Goal: Transaction & Acquisition: Subscribe to service/newsletter

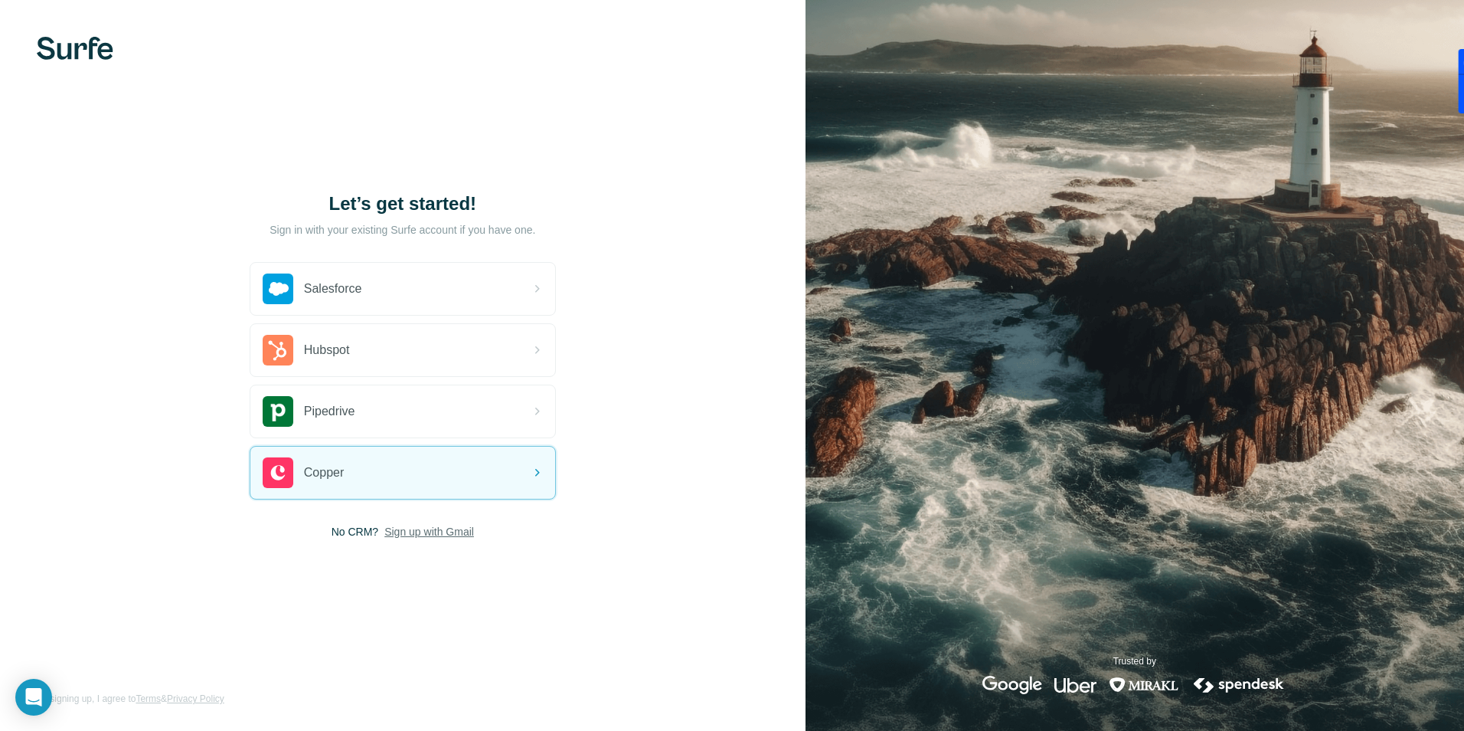
click at [441, 529] on span "Sign up with Gmail" at bounding box center [429, 531] width 90 height 15
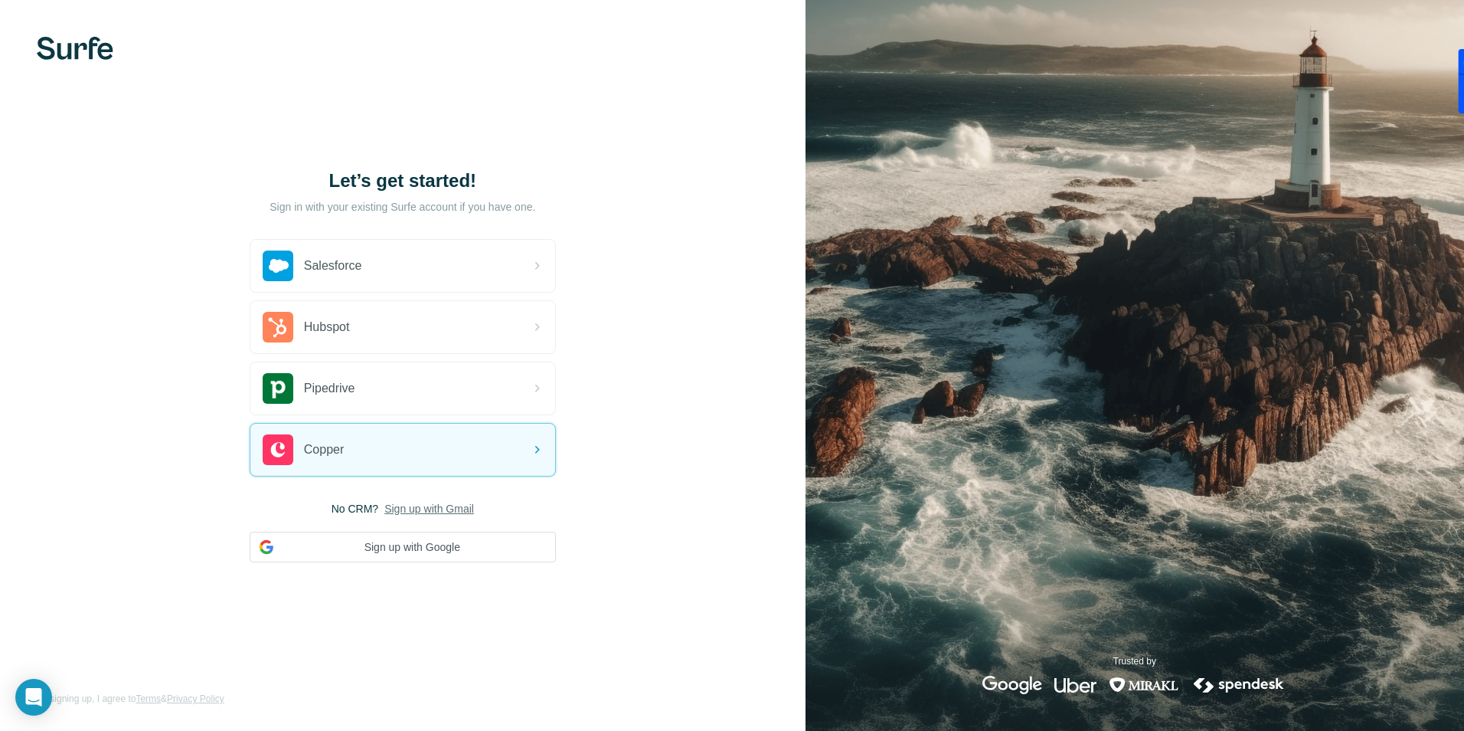
click at [440, 504] on span "Sign up with Gmail" at bounding box center [429, 508] width 90 height 15
click at [425, 514] on span "Sign up with Gmail" at bounding box center [429, 508] width 90 height 15
click at [656, 440] on div "Let’s get started! Sign in with your existing Surfe account if you have one. Sa…" at bounding box center [403, 365] width 806 height 731
click at [430, 509] on span "Sign up with Gmail" at bounding box center [429, 508] width 90 height 15
click at [667, 458] on div "Let’s get started! Sign in with your existing Surfe account if you have one. Sa…" at bounding box center [403, 365] width 806 height 731
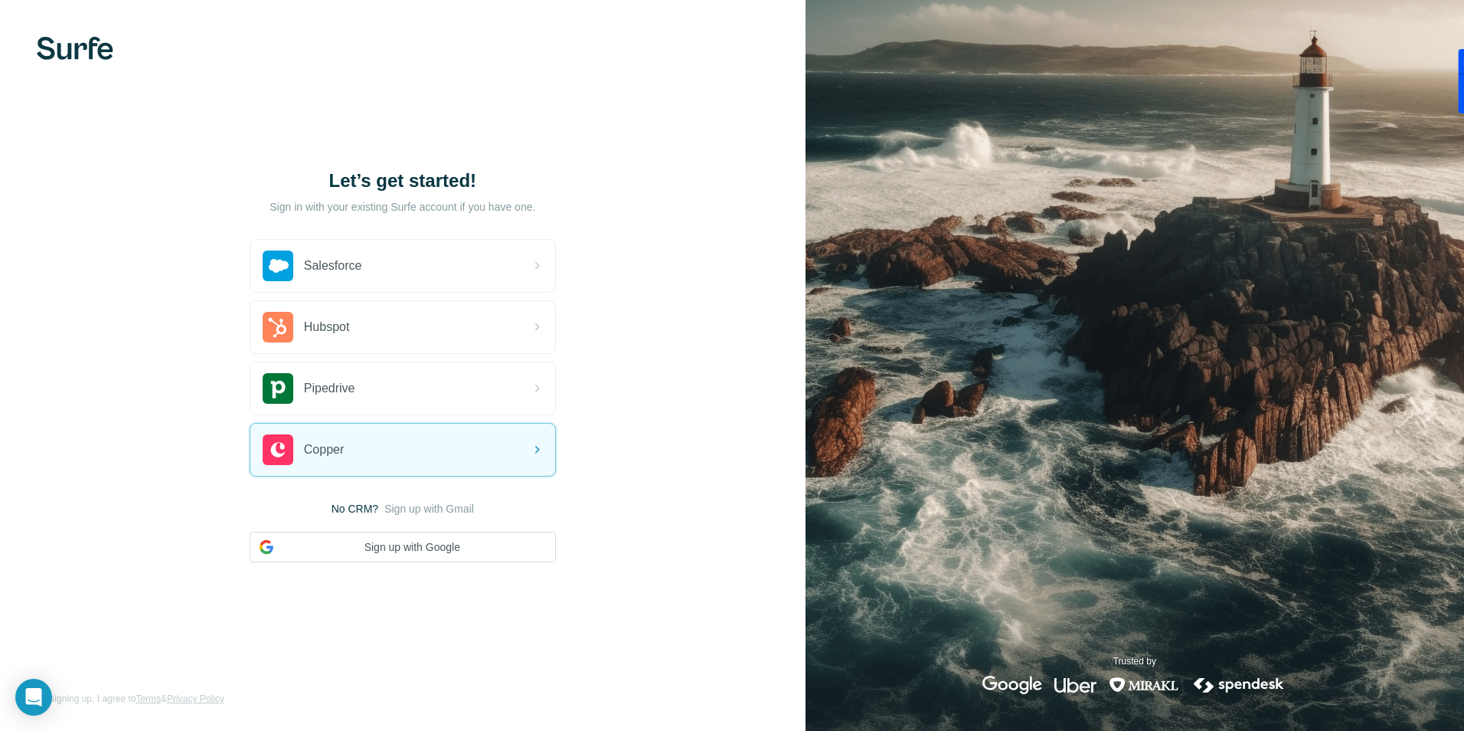
click at [642, 451] on div "Let’s get started! Sign in with your existing Surfe account if you have one. Sa…" at bounding box center [403, 365] width 806 height 731
click at [445, 512] on span "Sign up with Gmail" at bounding box center [429, 508] width 90 height 15
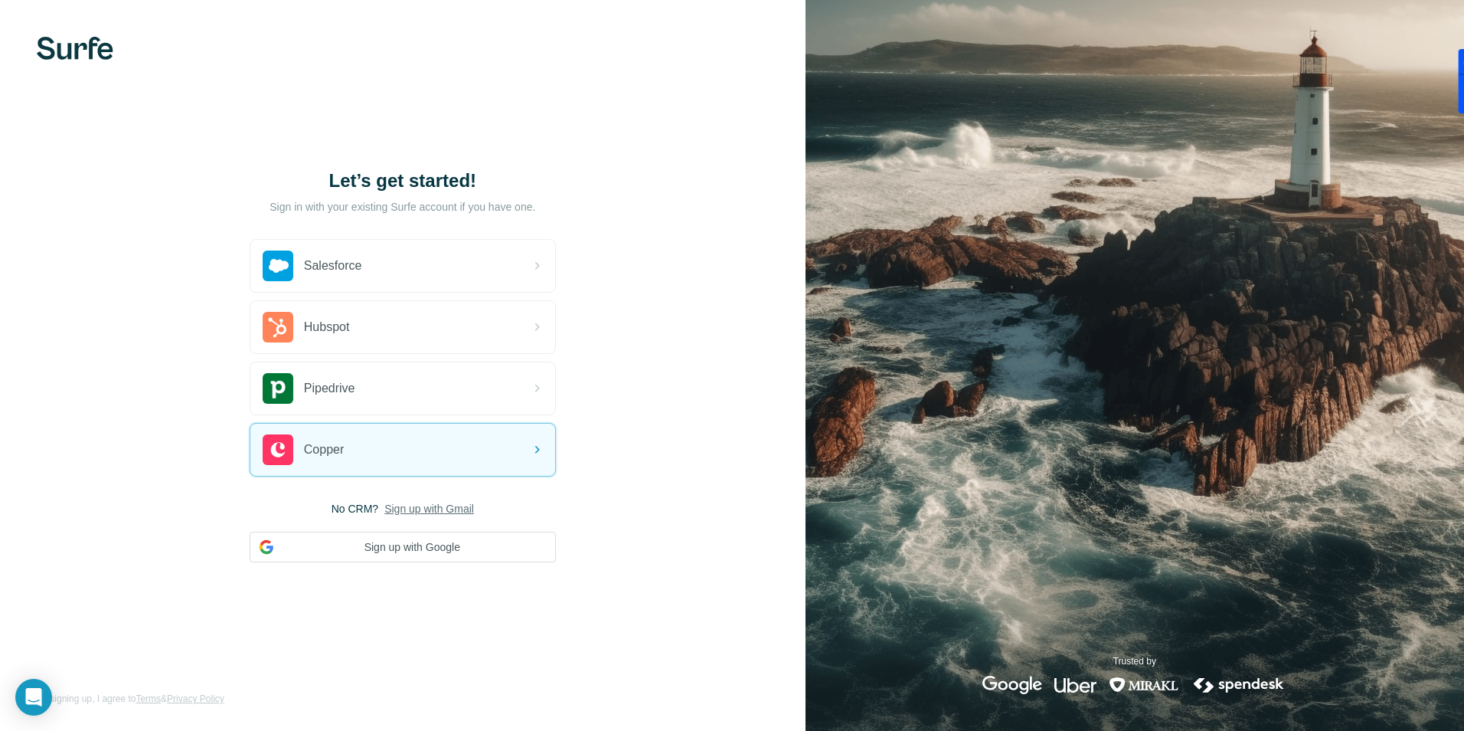
click at [445, 512] on span "Sign up with Gmail" at bounding box center [429, 508] width 90 height 15
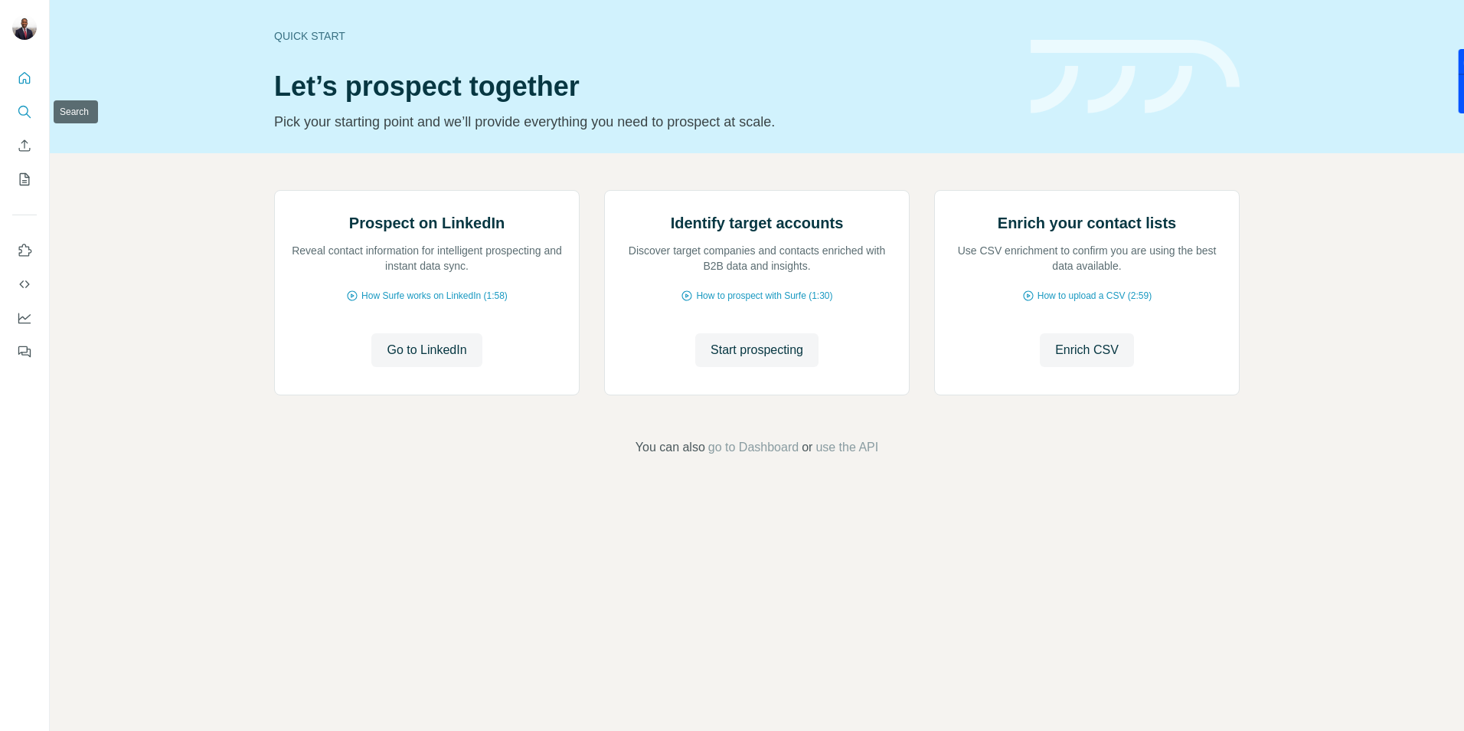
click at [27, 115] on icon "Search" at bounding box center [24, 111] width 15 height 15
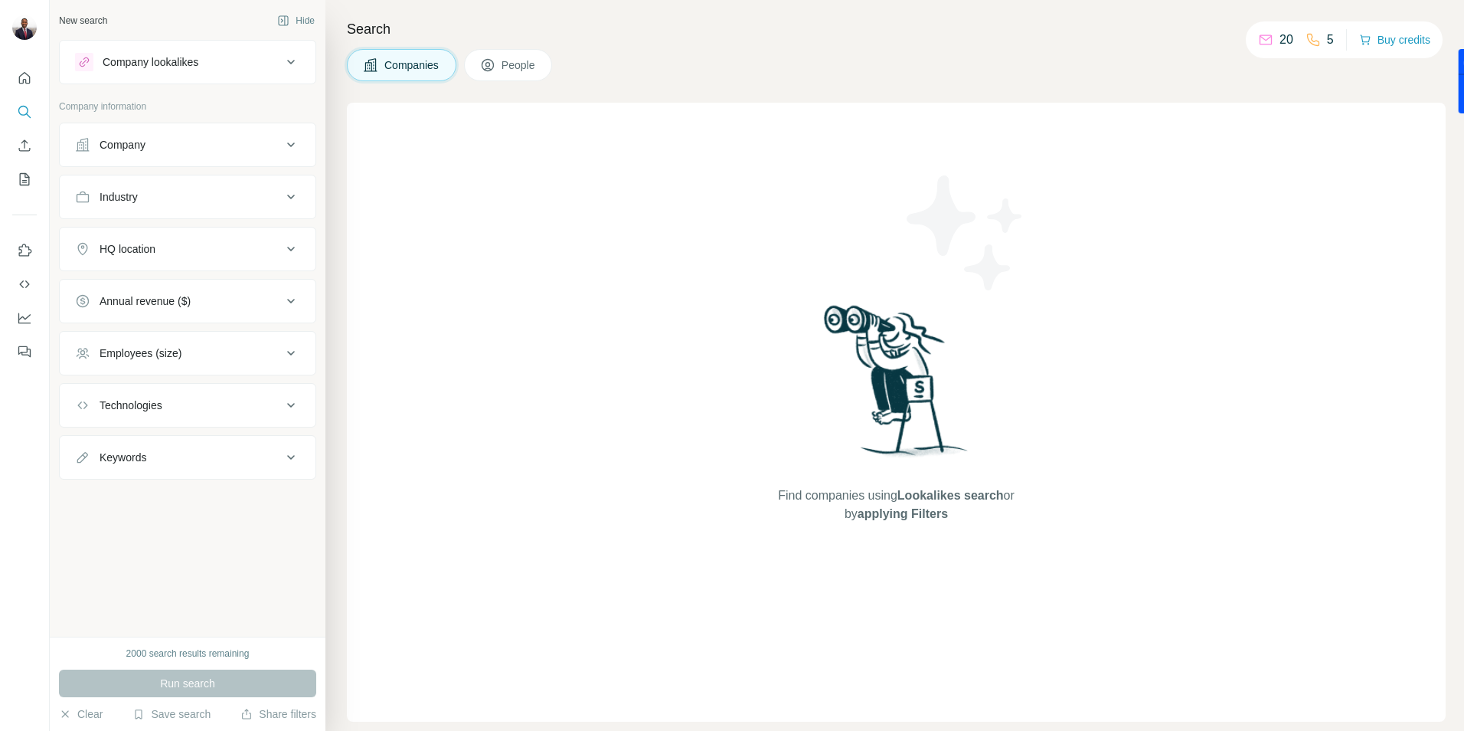
click at [683, 54] on div "Companies People" at bounding box center [896, 65] width 1099 height 32
click at [21, 77] on icon "Quick start" at bounding box center [24, 77] width 15 height 15
